Goal: Task Accomplishment & Management: Use online tool/utility

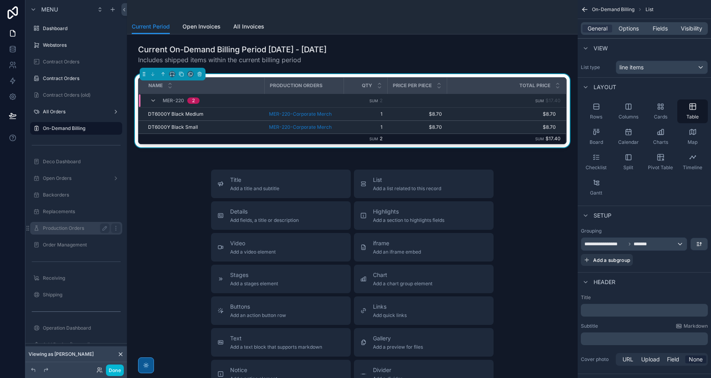
click at [64, 232] on div "Production Orders" at bounding box center [76, 229] width 67 height 10
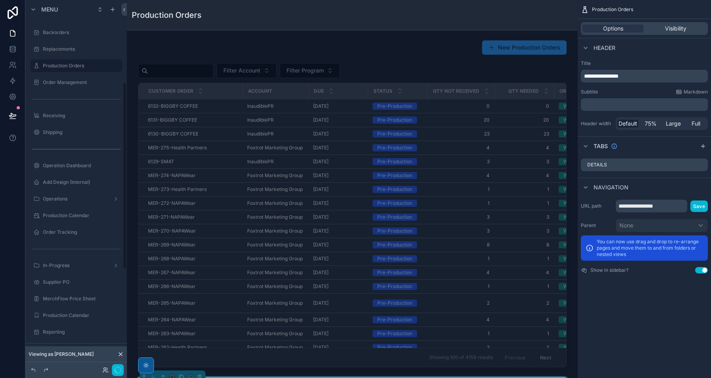
scroll to position [167, 0]
click at [107, 372] on icon at bounding box center [105, 370] width 6 height 6
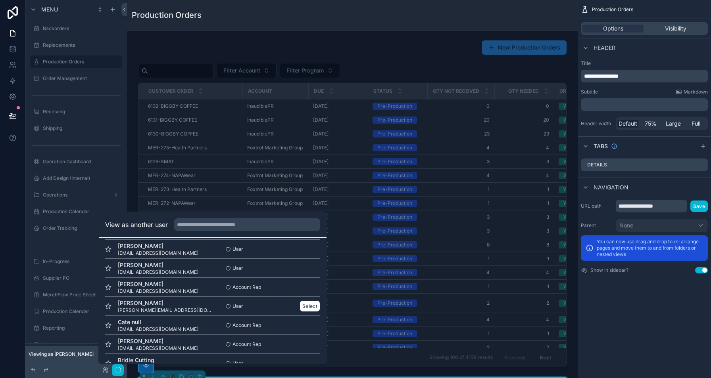
scroll to position [496, 0]
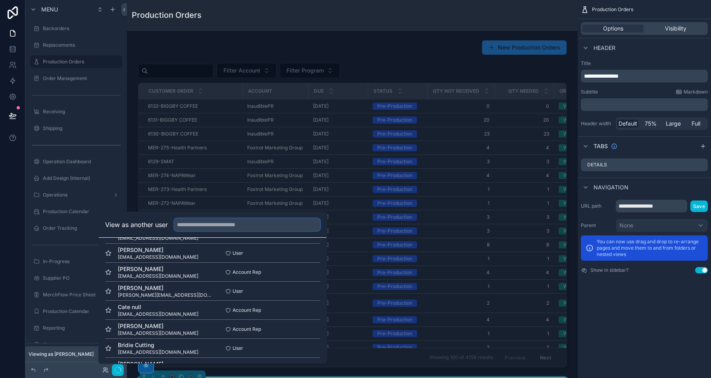
click at [235, 224] on input "text" at bounding box center [247, 225] width 146 height 13
type input "*"
type input "****"
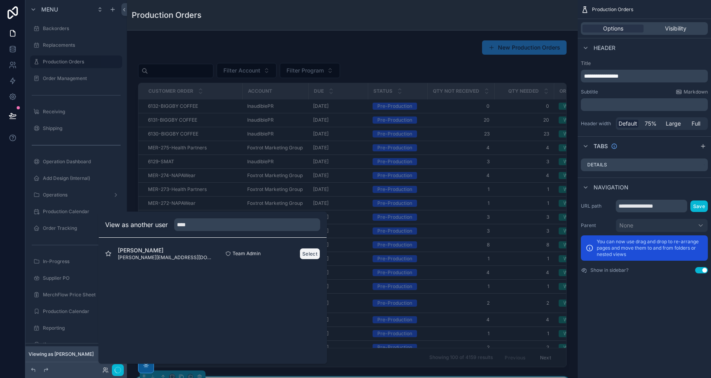
click at [309, 257] on button "Select" at bounding box center [309, 254] width 21 height 12
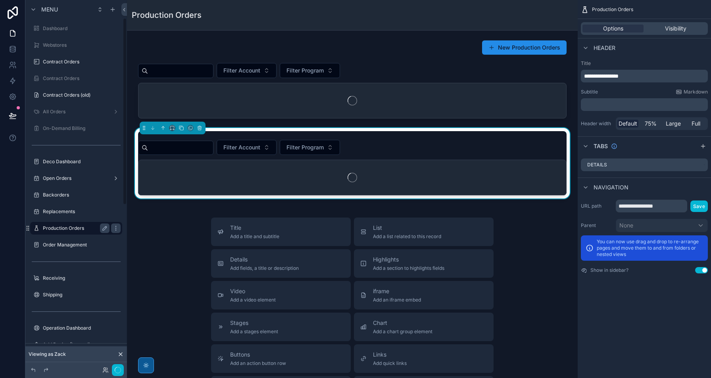
scroll to position [35, 0]
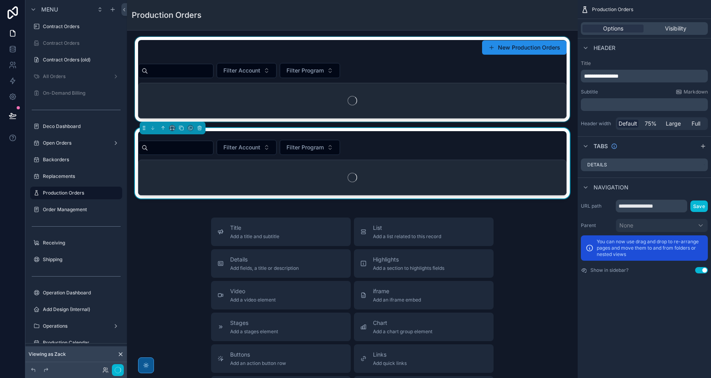
click at [192, 75] on div "scrollable content" at bounding box center [352, 79] width 438 height 85
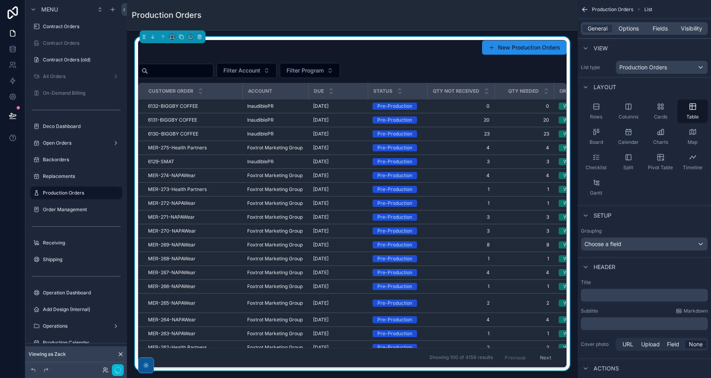
click at [178, 73] on input "scrollable content" at bounding box center [180, 70] width 65 height 11
type input "*"
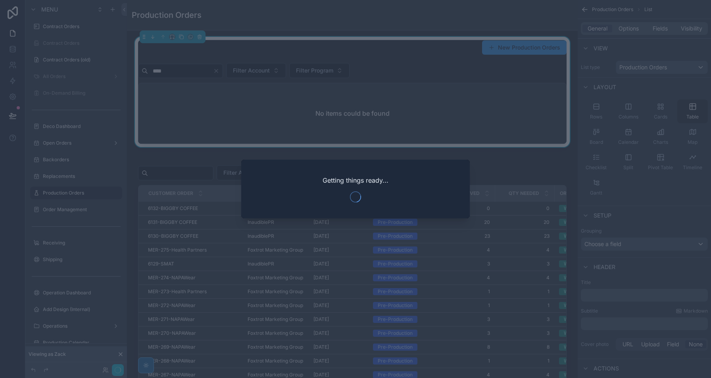
type input "****"
